Goal: Transaction & Acquisition: Subscribe to service/newsletter

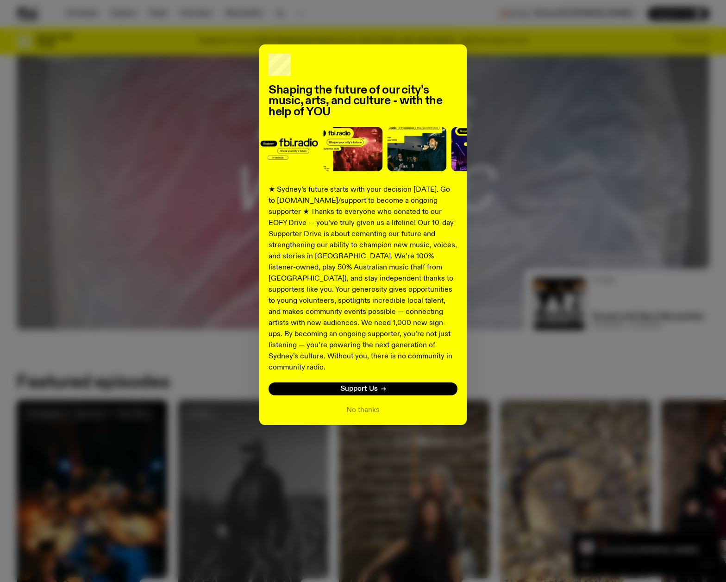
scroll to position [227, 0]
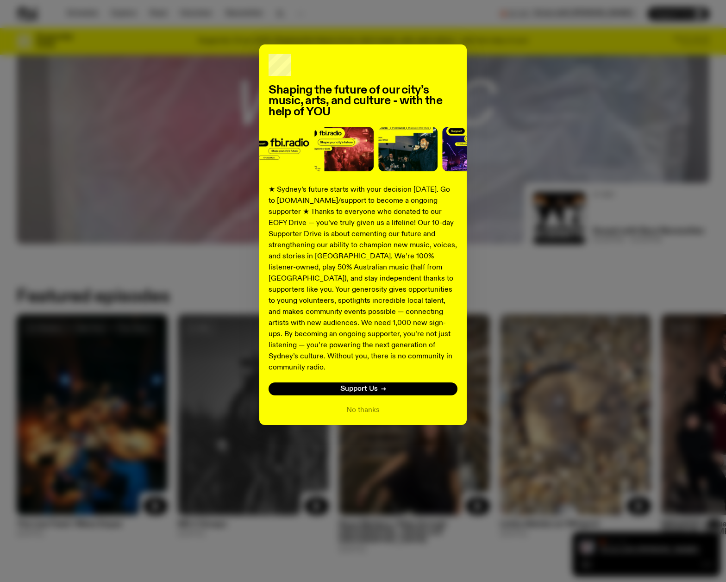
click at [493, 272] on div "Shaping the future of our city’s music, arts, and culture - with the help of YO…" at bounding box center [363, 234] width 693 height 381
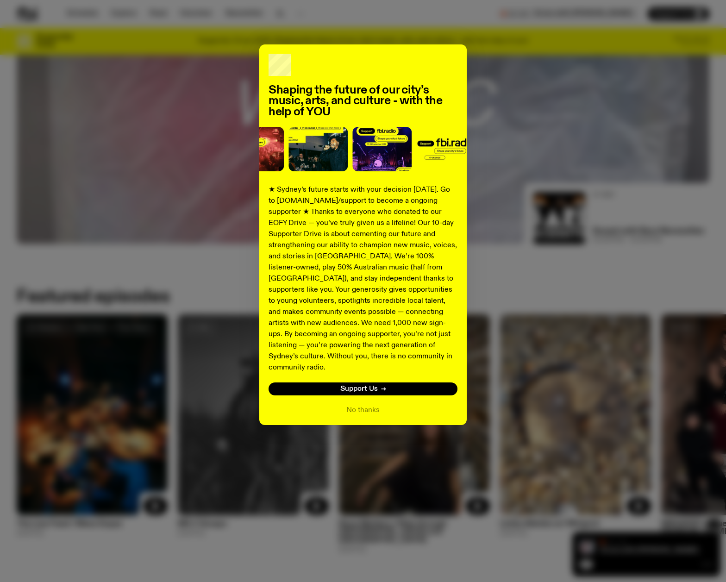
click at [389, 383] on link "Support Us" at bounding box center [363, 389] width 189 height 13
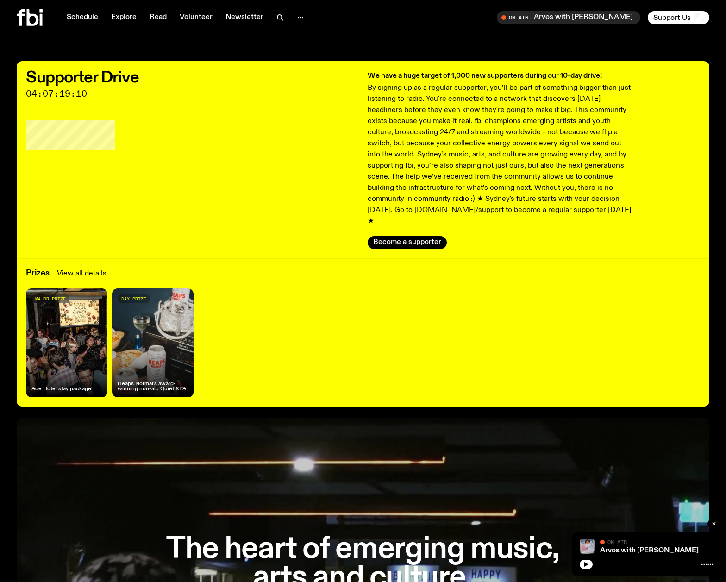
click at [88, 268] on link "View all details" at bounding box center [82, 273] width 50 height 11
